Goal: Communication & Community: Answer question/provide support

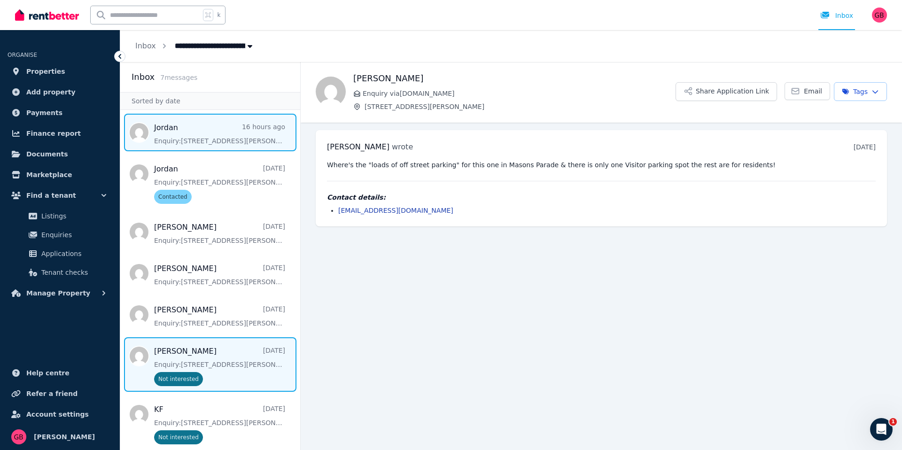
click at [184, 123] on span "Message list" at bounding box center [210, 133] width 180 height 38
